Goal: Transaction & Acquisition: Download file/media

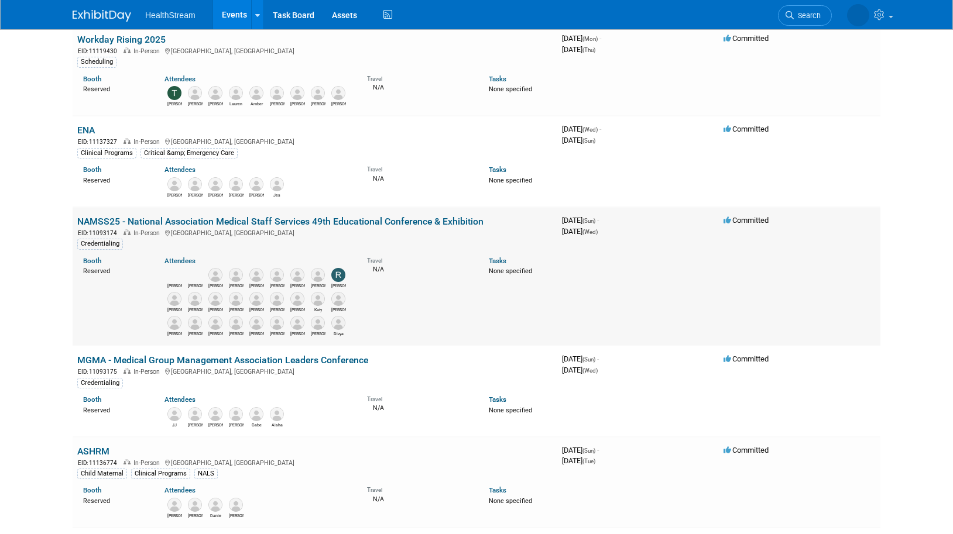
scroll to position [117, 0]
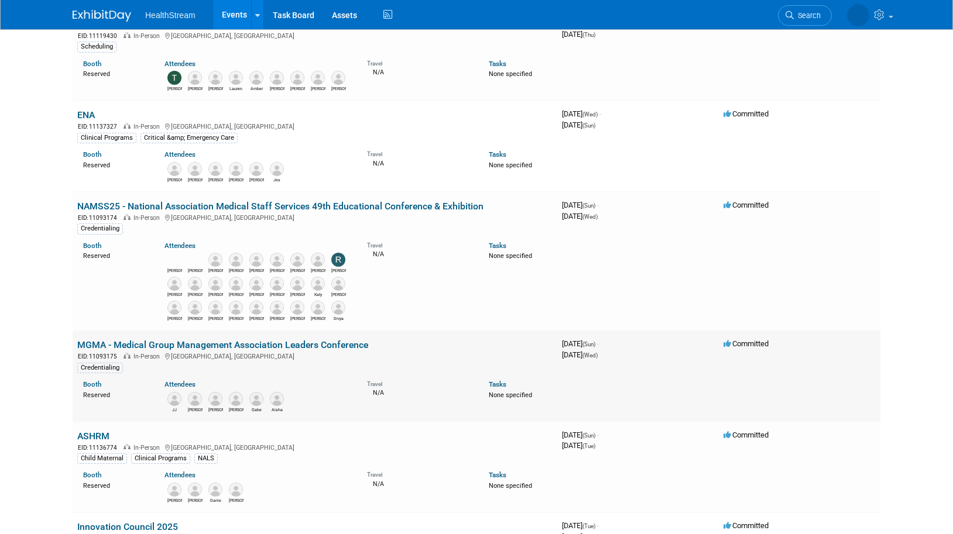
click at [208, 346] on link "MGMA - Medical Group Management Association Leaders Conference" at bounding box center [222, 344] width 291 height 11
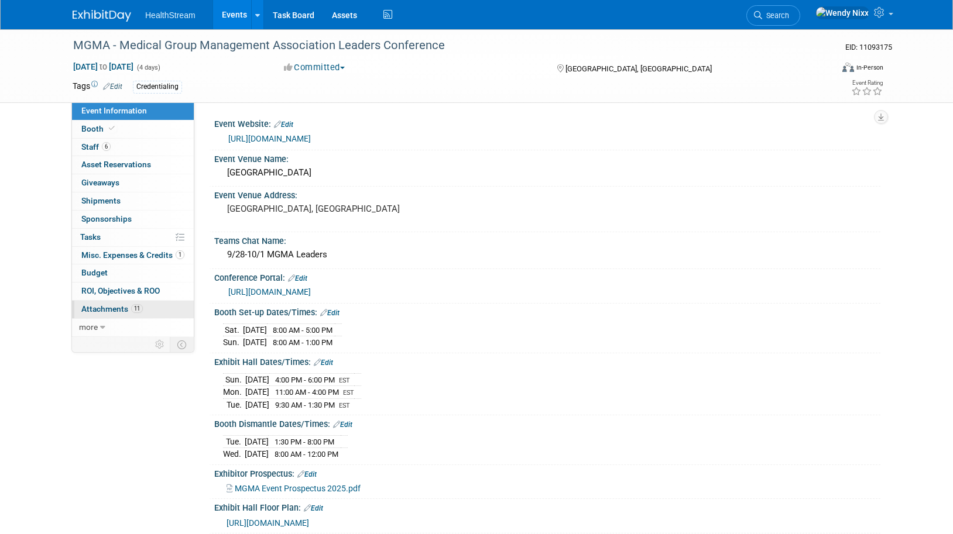
click at [122, 308] on span "Attachments 11" at bounding box center [111, 308] width 61 height 9
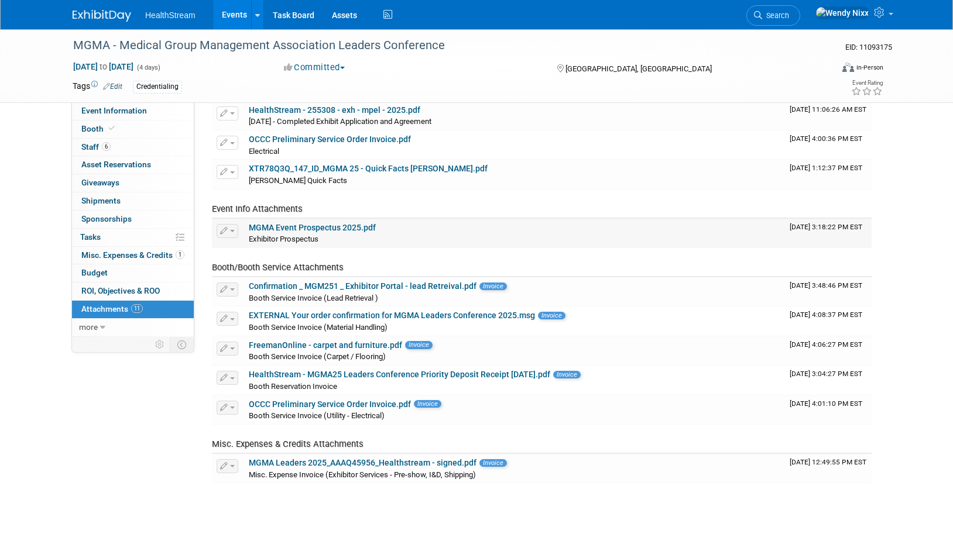
scroll to position [117, 0]
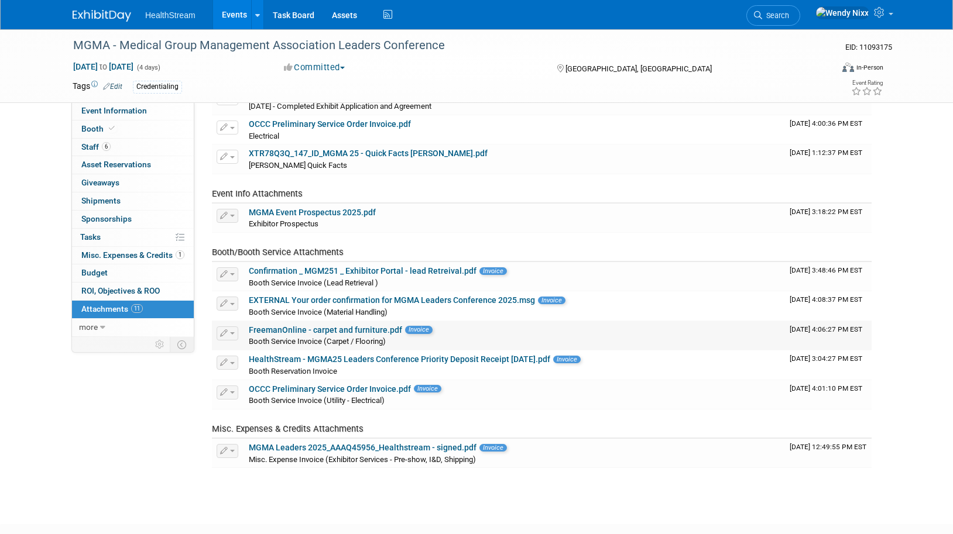
click at [233, 334] on span "button" at bounding box center [232, 333] width 5 height 2
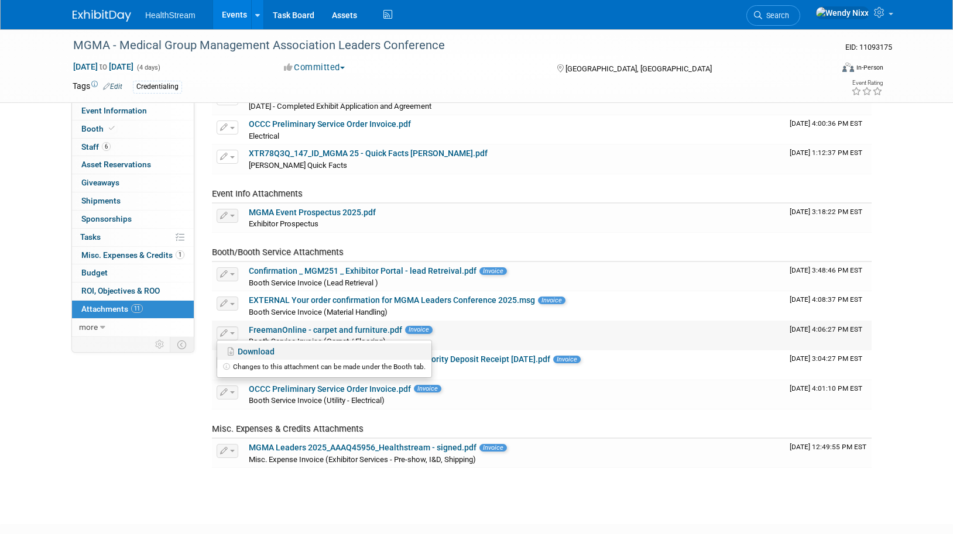
click at [246, 351] on link "Download" at bounding box center [324, 352] width 214 height 16
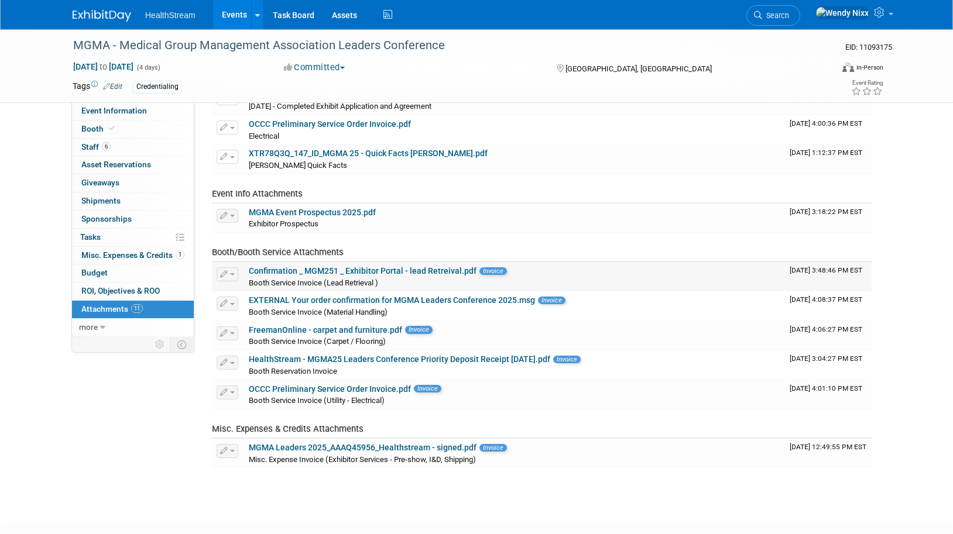
click at [232, 274] on span "button" at bounding box center [232, 274] width 5 height 2
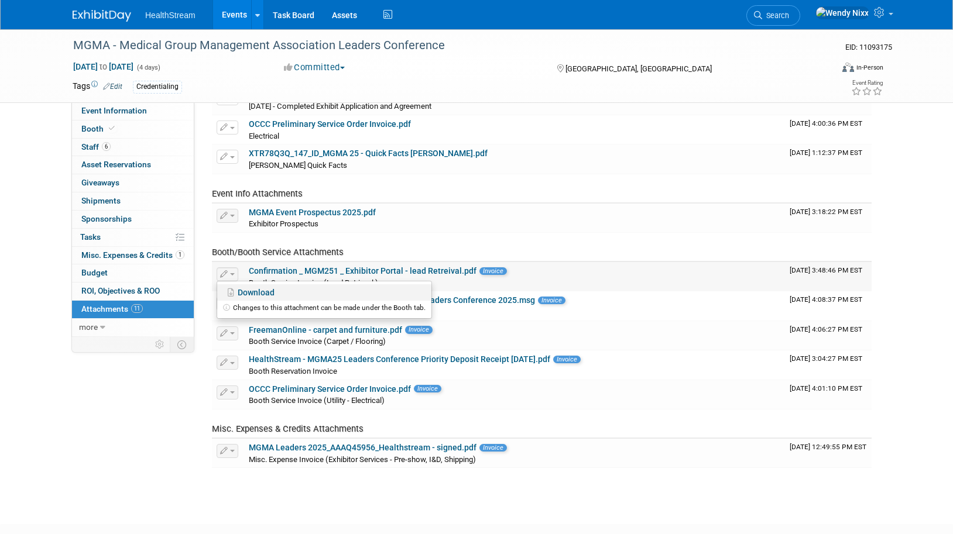
click at [253, 291] on link "Download" at bounding box center [324, 292] width 214 height 16
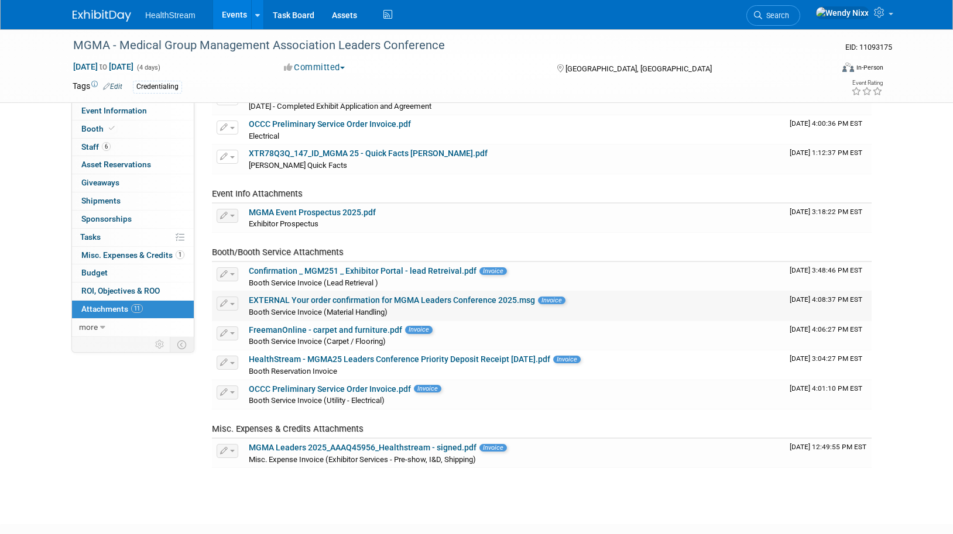
click at [235, 305] on button "button" at bounding box center [228, 304] width 22 height 14
click at [250, 320] on link "Download" at bounding box center [324, 322] width 214 height 16
click at [232, 365] on button "button" at bounding box center [228, 363] width 22 height 14
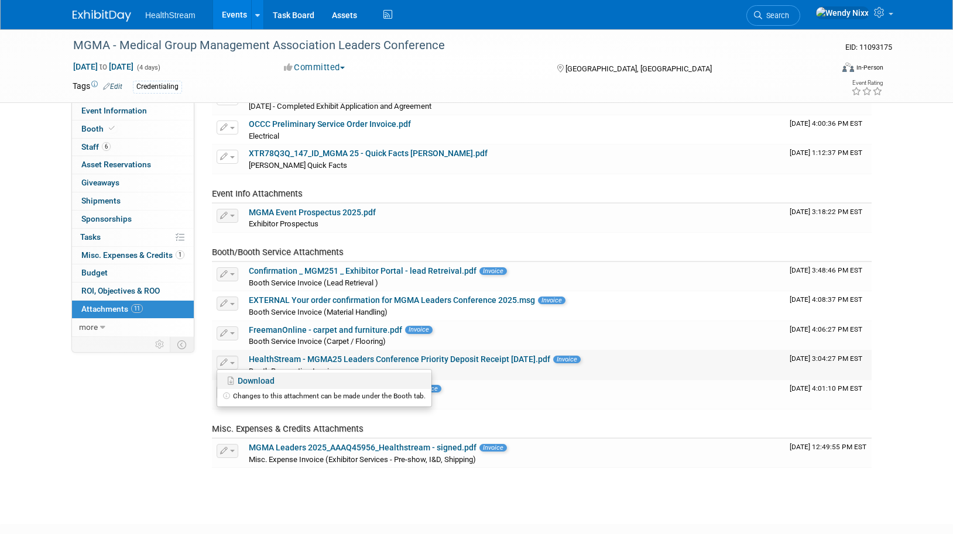
click at [258, 381] on link "Download" at bounding box center [324, 381] width 214 height 16
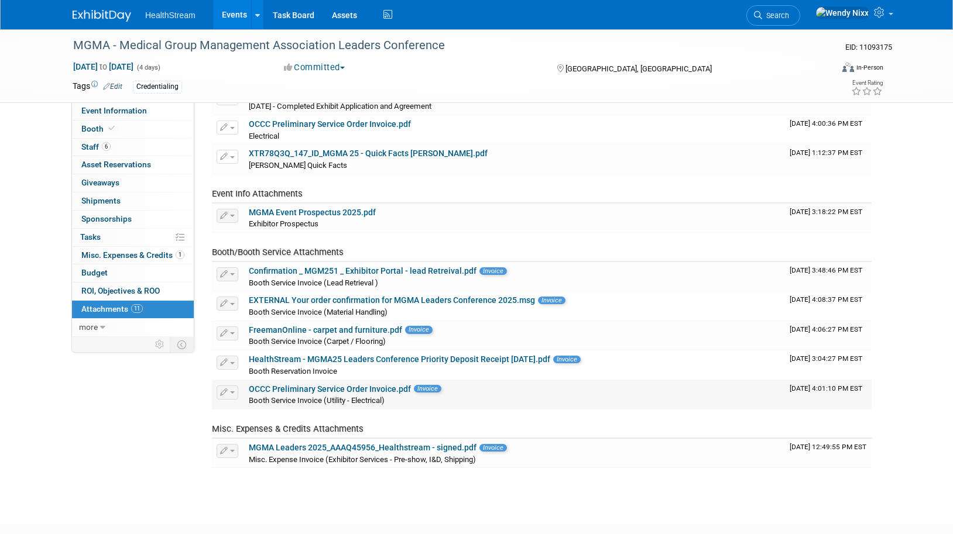
click at [234, 392] on span "button" at bounding box center [232, 393] width 5 height 2
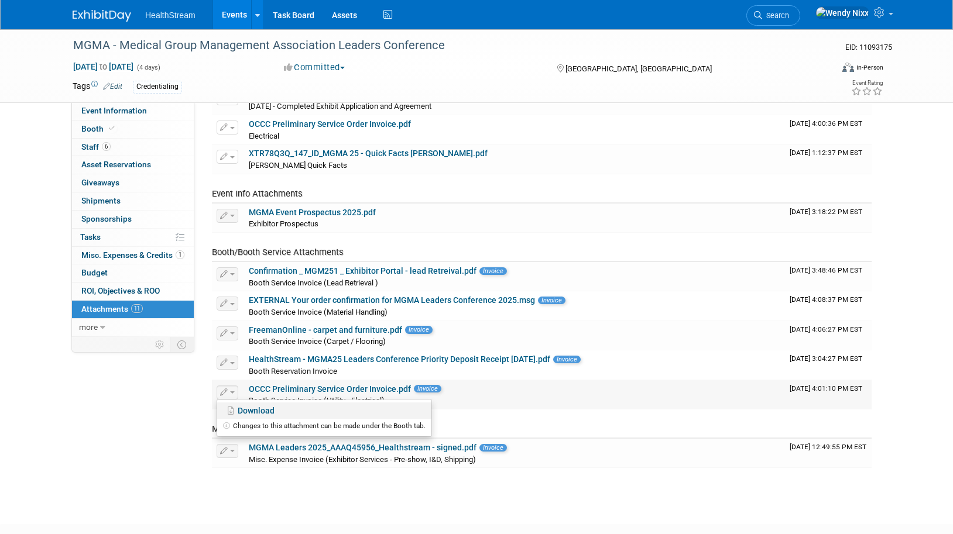
click at [250, 410] on link "Download" at bounding box center [324, 411] width 214 height 16
